Goal: Find specific page/section: Find specific page/section

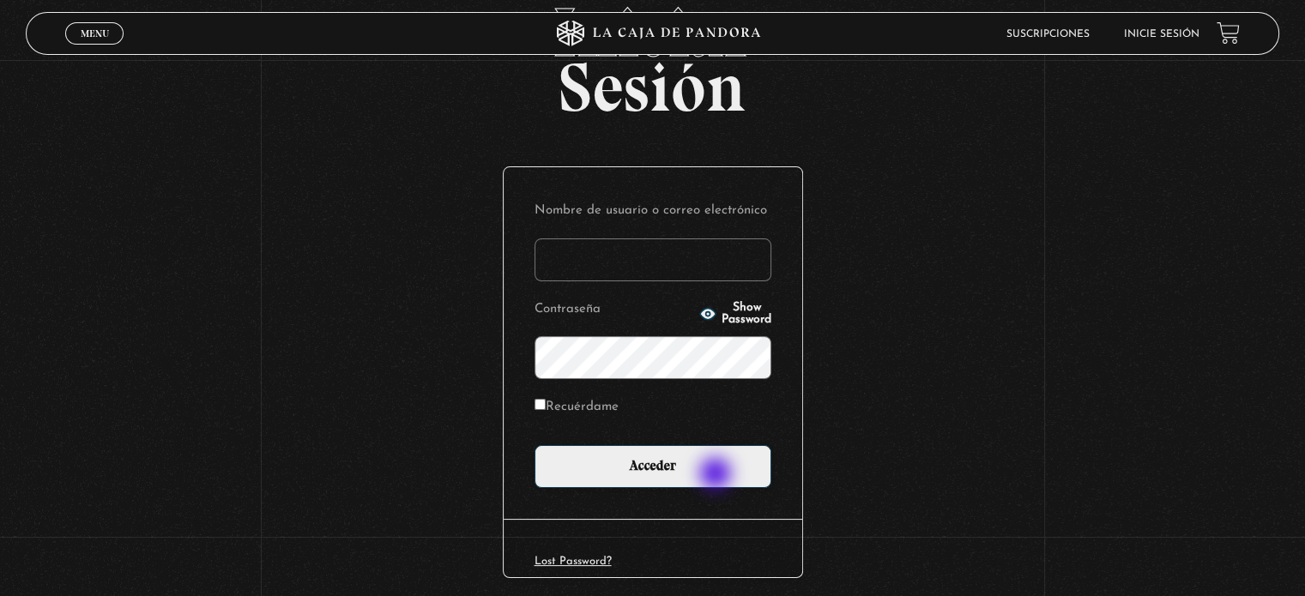
scroll to position [163, 0]
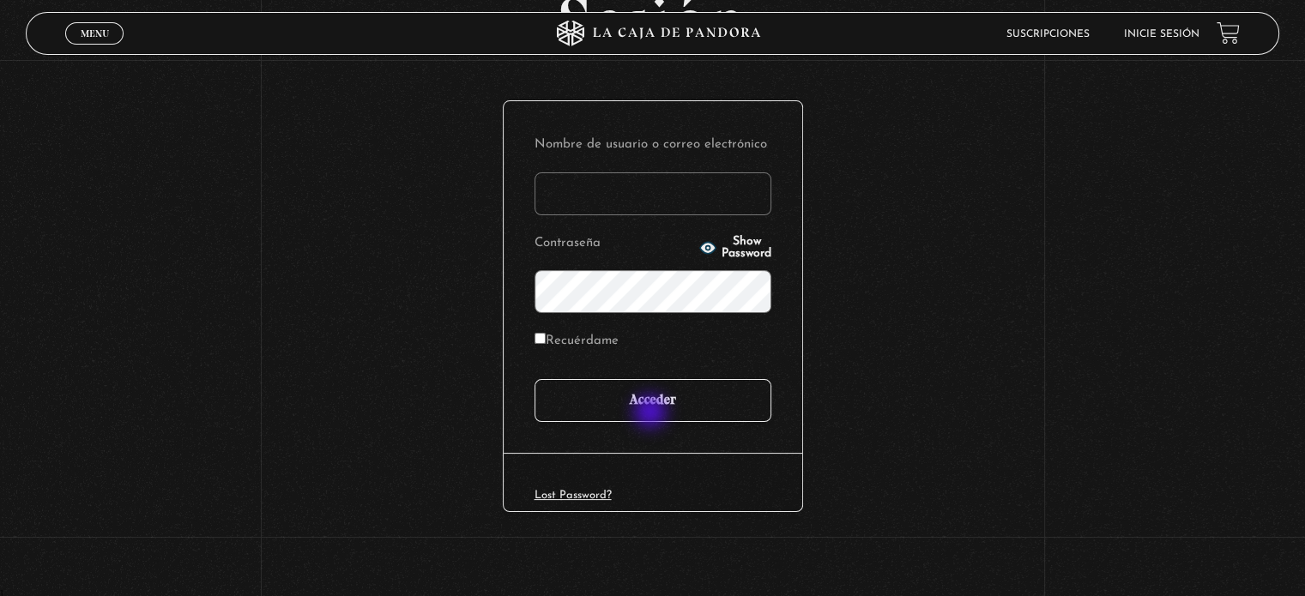
type input "Acris"
click at [652, 405] on input "Acceder" at bounding box center [652, 400] width 237 height 43
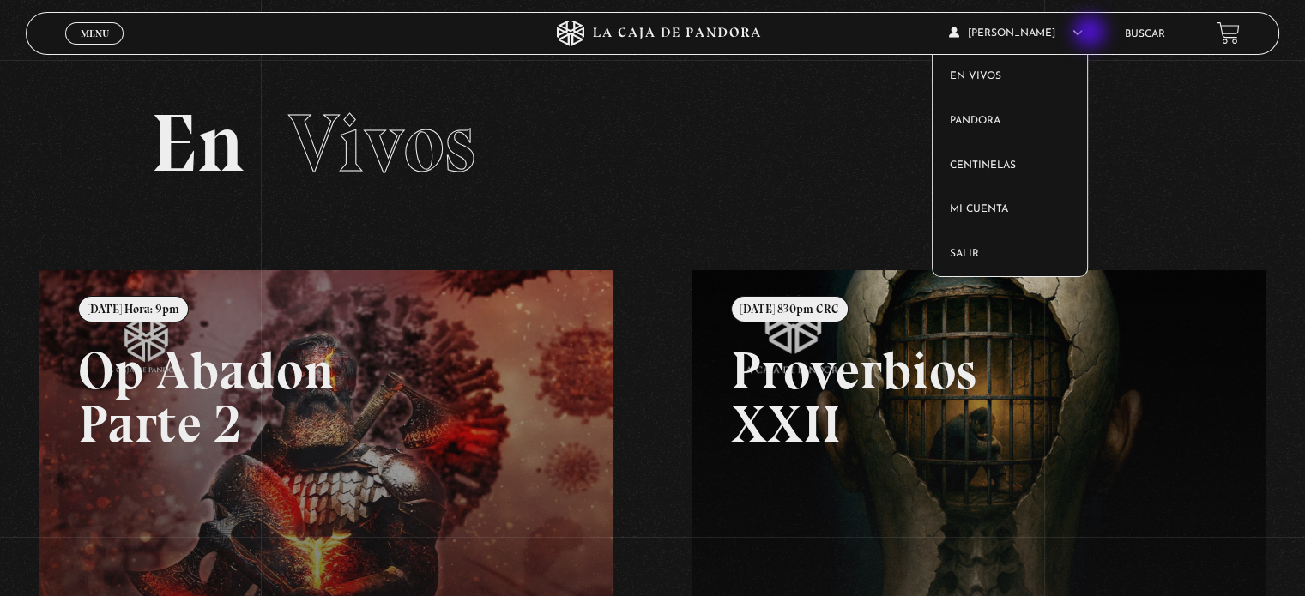
click at [1091, 33] on article "[PERSON_NAME] En vivos Pandora Centinelas Mi cuenta Salir" at bounding box center [1027, 33] width 157 height 40
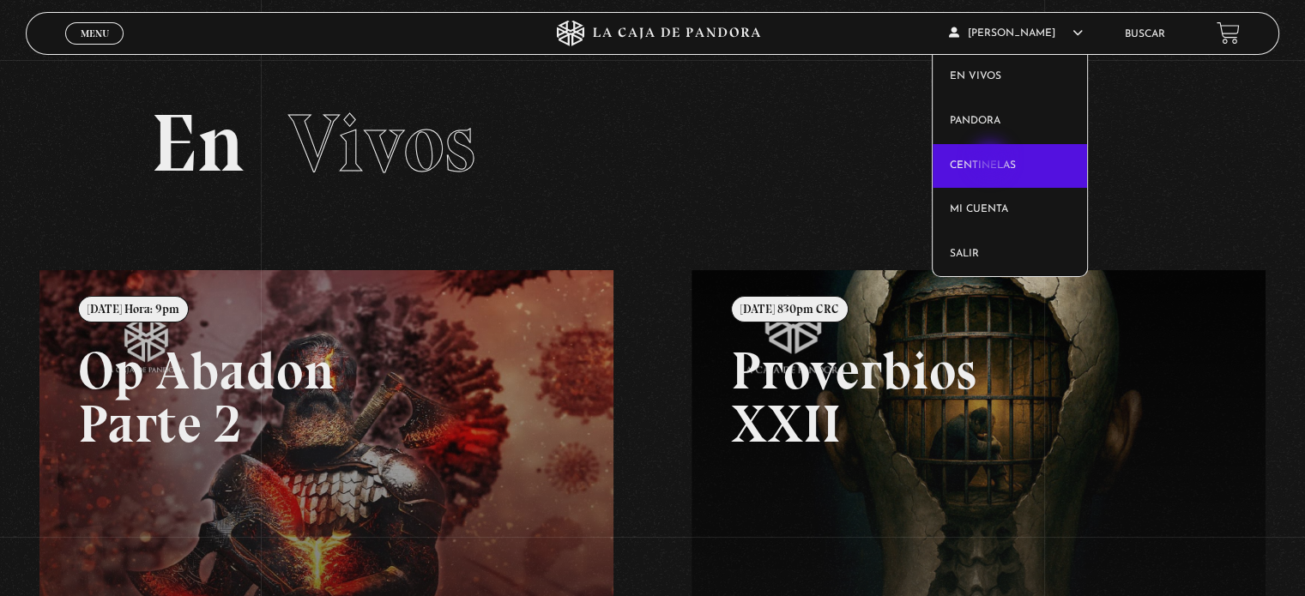
click at [992, 160] on link "Centinelas" at bounding box center [1009, 166] width 155 height 45
